Goal: Obtain resource: Download file/media

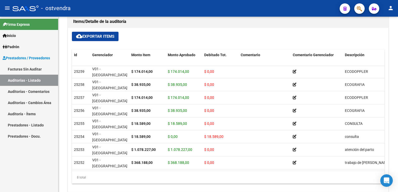
scroll to position [5, 0]
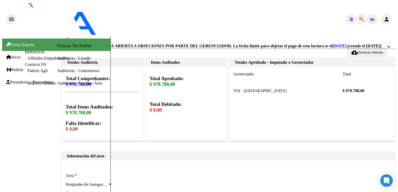
scroll to position [182, 0]
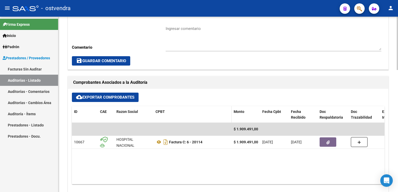
scroll to position [182, 0]
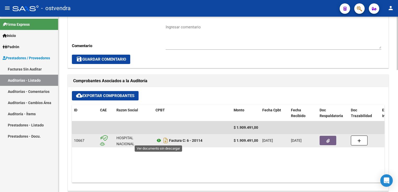
click at [157, 141] on icon at bounding box center [158, 140] width 7 height 6
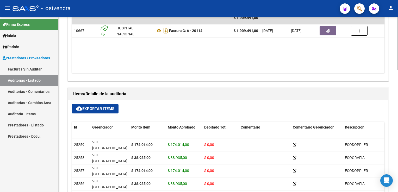
scroll to position [338, 0]
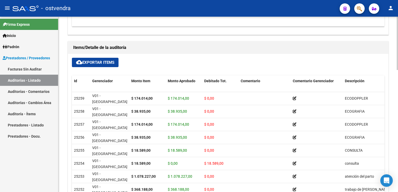
click at [100, 60] on span "cloud_download Exportar Items" at bounding box center [95, 62] width 38 height 5
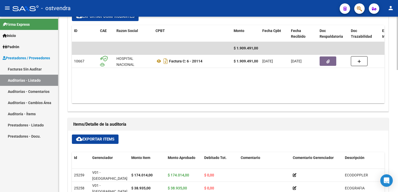
scroll to position [234, 0]
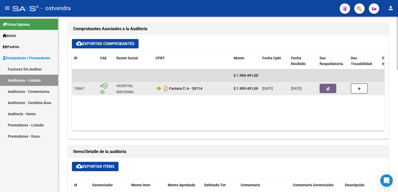
click at [325, 90] on button "button" at bounding box center [327, 88] width 17 height 9
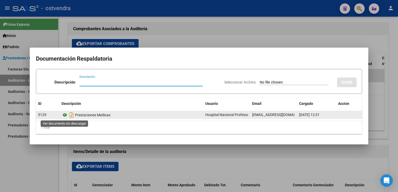
click at [65, 114] on icon at bounding box center [64, 115] width 7 height 6
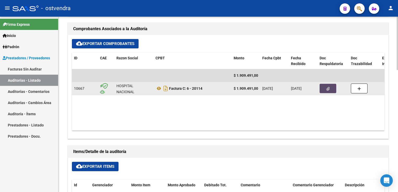
click at [321, 89] on button "button" at bounding box center [327, 88] width 17 height 9
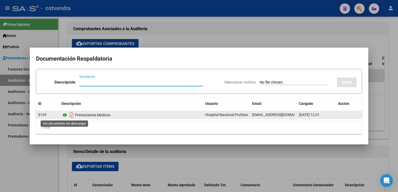
click at [65, 117] on icon at bounding box center [64, 115] width 7 height 6
